Goal: Transaction & Acquisition: Obtain resource

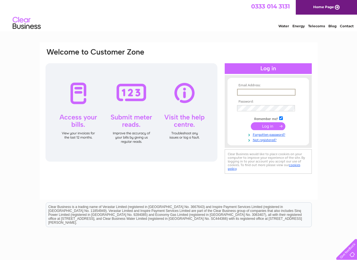
click at [241, 92] on input "text" at bounding box center [266, 92] width 58 height 7
type input "beecopy@btconnect.com"
click at [270, 123] on input "submit" at bounding box center [268, 126] width 35 height 8
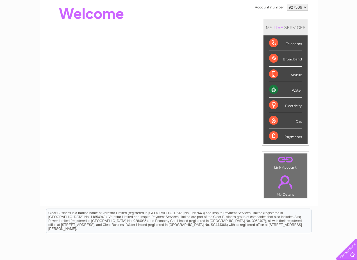
scroll to position [60, 0]
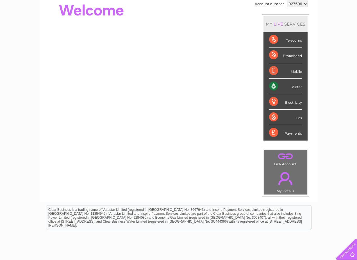
click at [272, 86] on div "Water" at bounding box center [285, 86] width 33 height 15
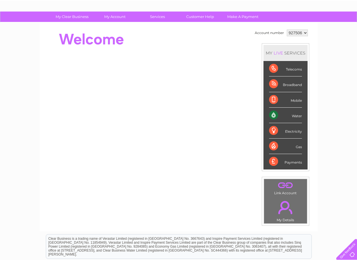
scroll to position [0, 0]
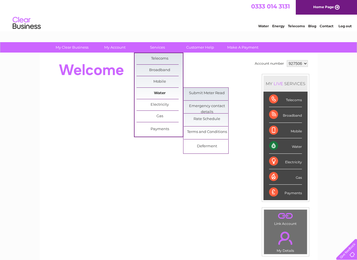
click at [168, 95] on link "Water" at bounding box center [160, 93] width 46 height 11
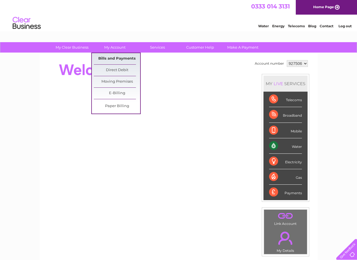
click at [129, 58] on link "Bills and Payments" at bounding box center [117, 58] width 46 height 11
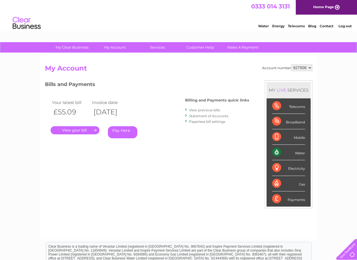
click at [74, 131] on link "." at bounding box center [75, 130] width 49 height 8
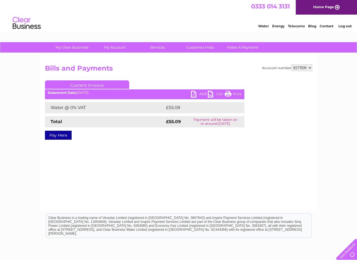
click at [192, 95] on link "PDF" at bounding box center [199, 95] width 17 height 8
click at [191, 92] on link "PDF" at bounding box center [199, 95] width 17 height 8
